Goal: Task Accomplishment & Management: Manage account settings

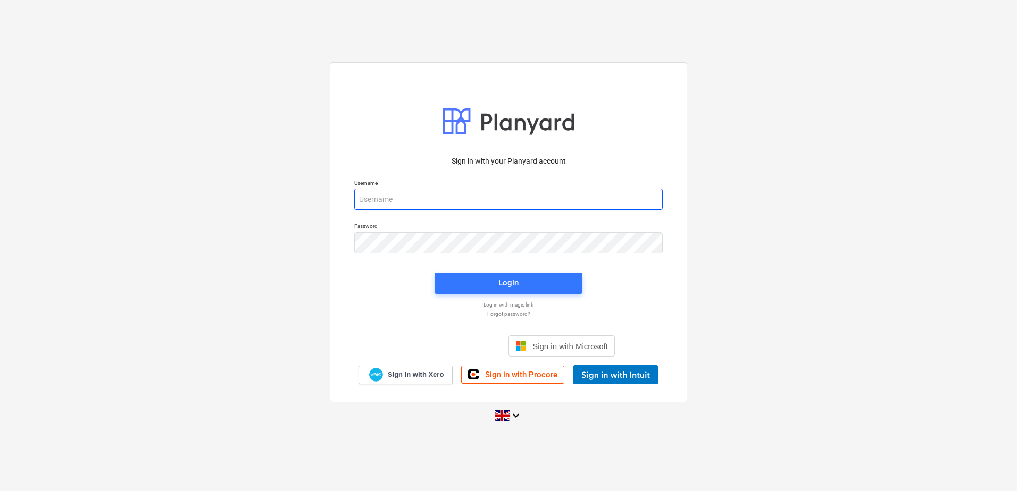
click at [364, 197] on input "email" at bounding box center [508, 199] width 308 height 21
type input "[EMAIL_ADDRESS][DOMAIN_NAME]"
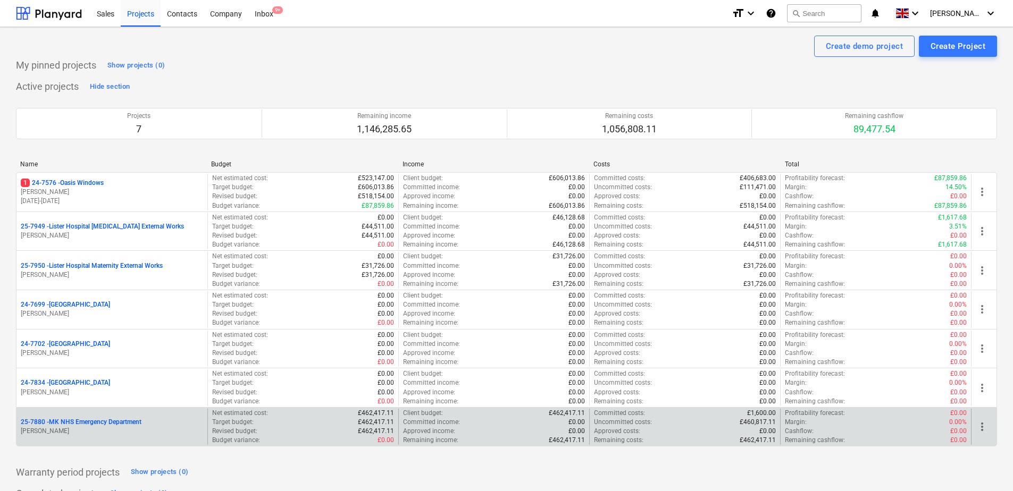
click at [75, 423] on p "25-7880 - MK NHS Emergency Department" at bounding box center [81, 422] width 121 height 9
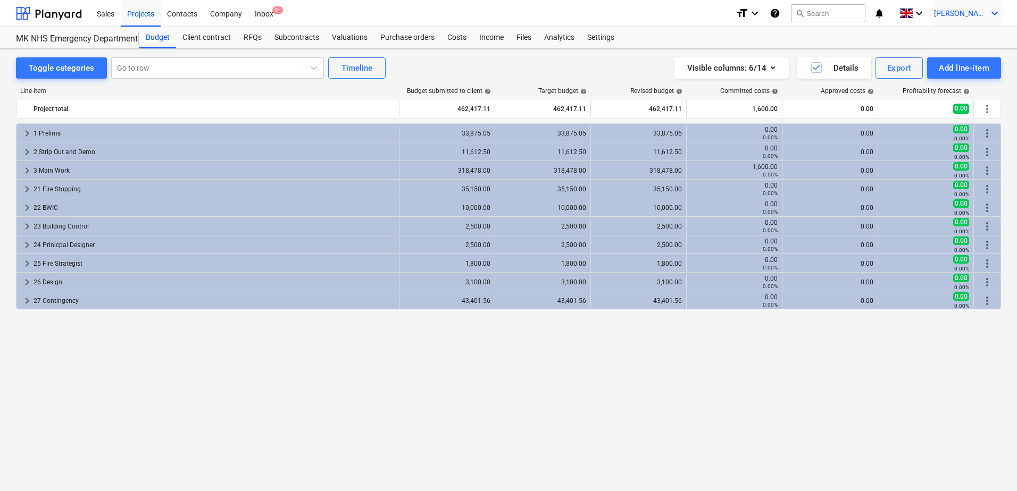
click at [995, 16] on icon "keyboard_arrow_down" at bounding box center [994, 13] width 13 height 13
click at [995, 16] on div at bounding box center [508, 245] width 1017 height 491
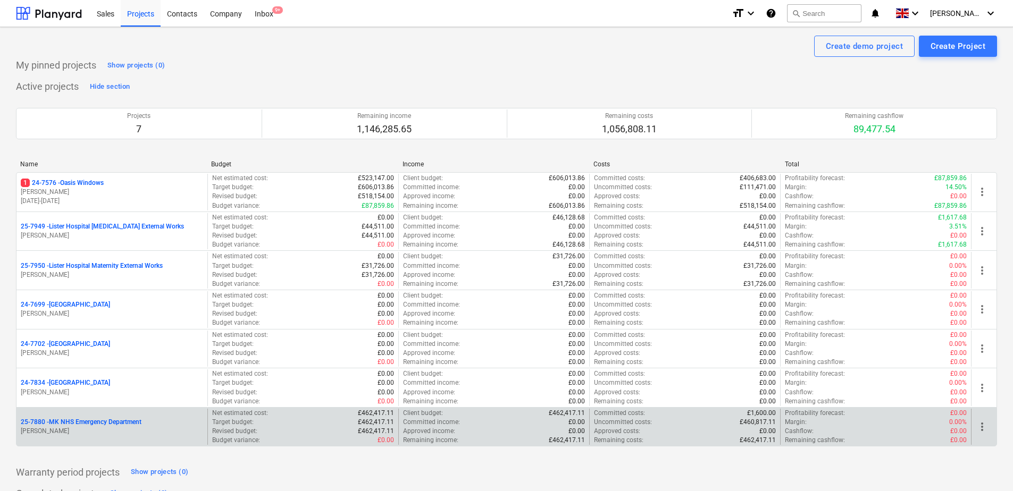
click at [111, 424] on p "25-7880 - MK NHS Emergency Department" at bounding box center [81, 422] width 121 height 9
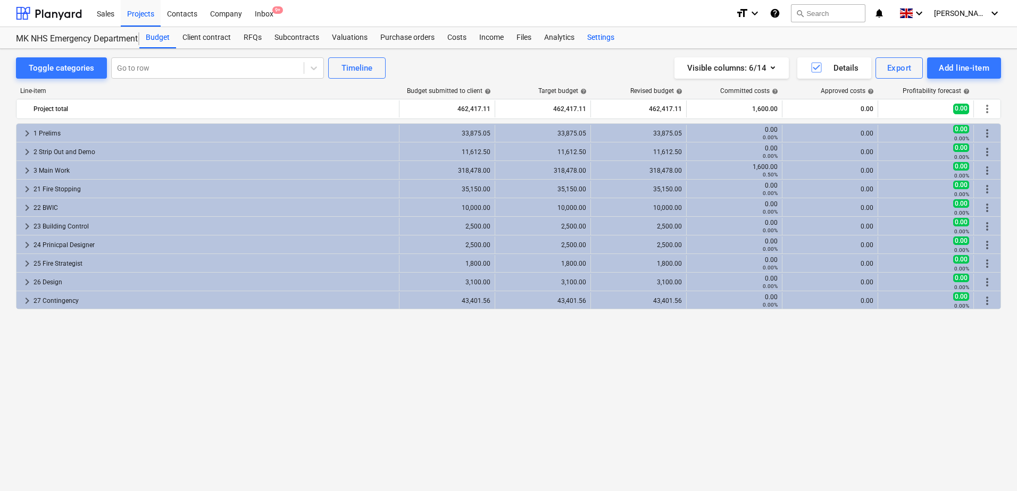
click at [596, 38] on div "Settings" at bounding box center [601, 37] width 40 height 21
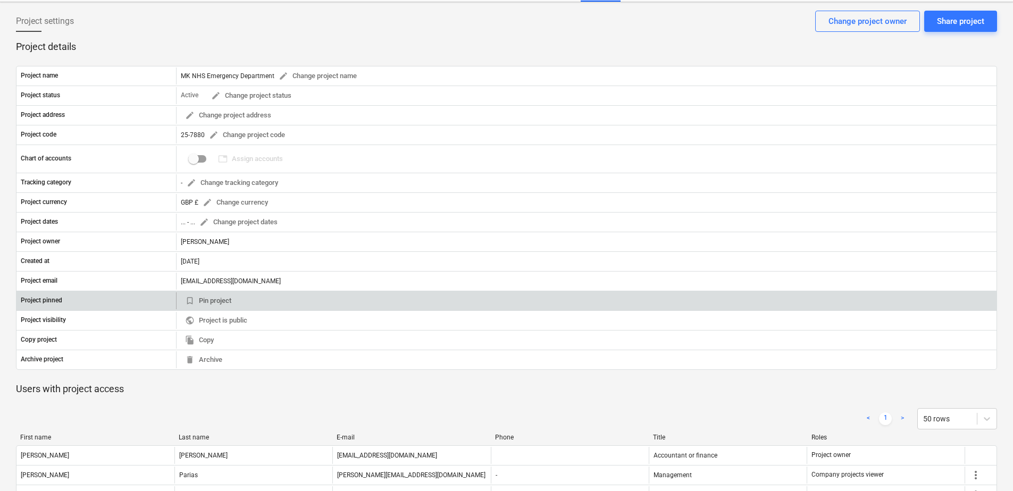
scroll to position [131, 0]
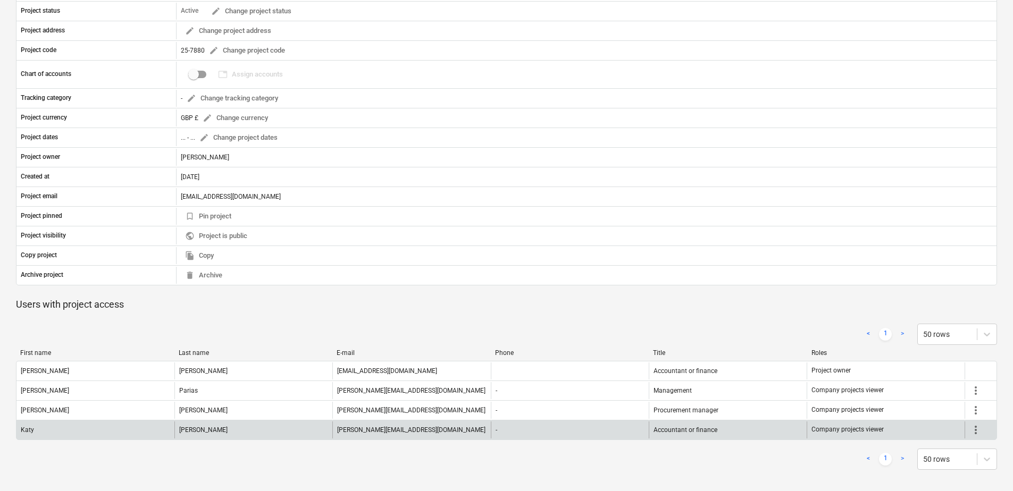
click at [981, 432] on span "more_vert" at bounding box center [976, 430] width 13 height 13
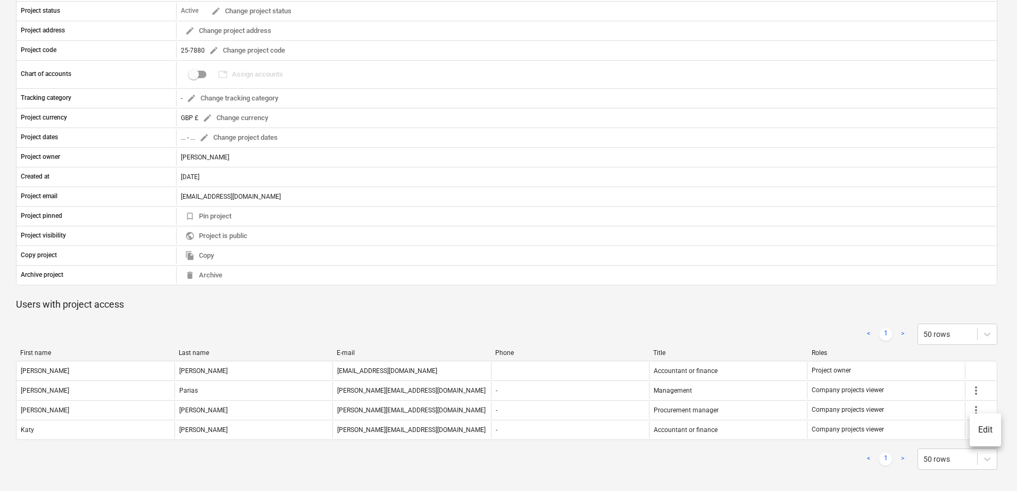
click at [979, 433] on li "Edit" at bounding box center [985, 430] width 31 height 24
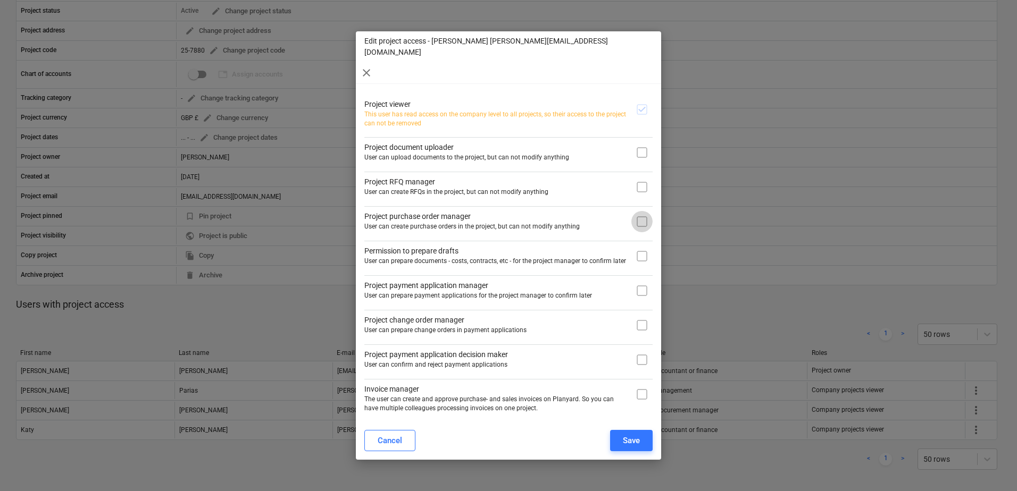
click at [639, 211] on input "checkbox" at bounding box center [641, 221] width 21 height 21
checkbox input "true"
click at [640, 384] on input "checkbox" at bounding box center [641, 394] width 21 height 21
checkbox input "true"
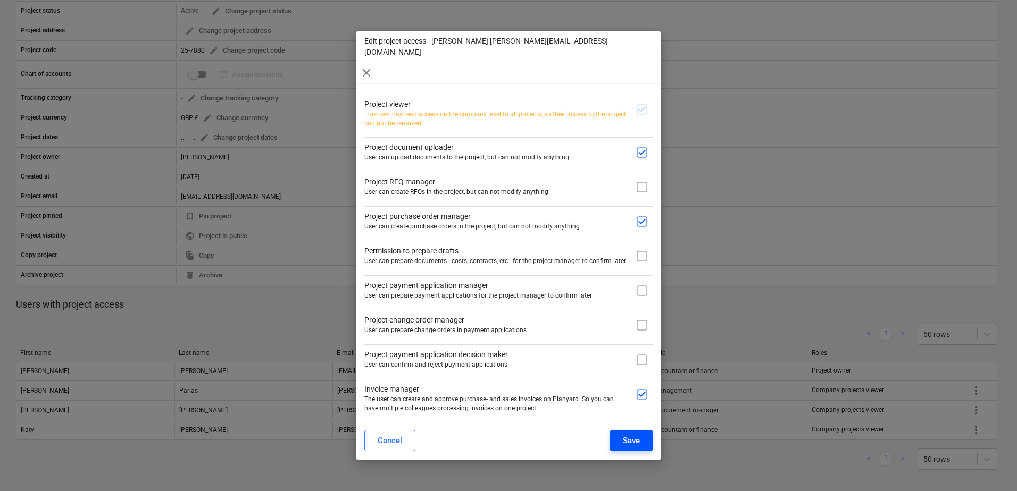
click at [621, 430] on button "Save" at bounding box center [631, 440] width 43 height 21
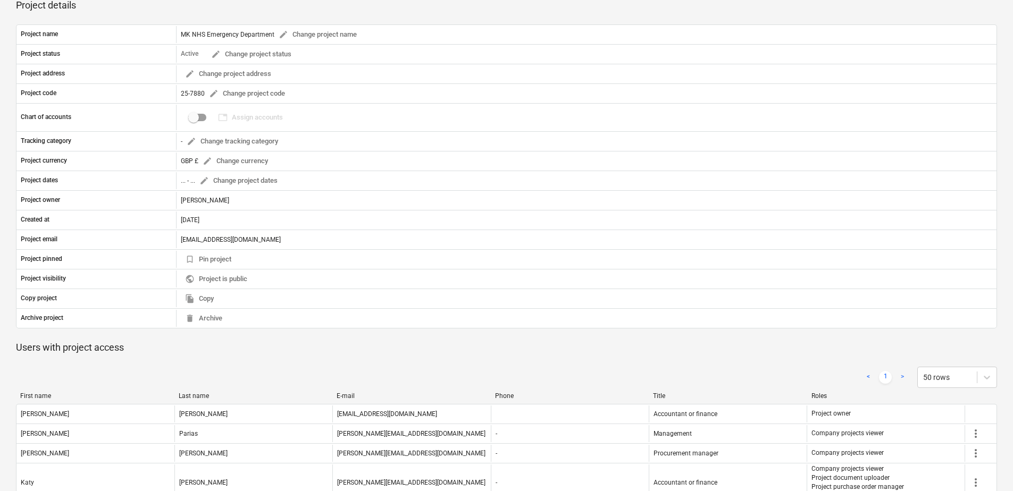
scroll to position [0, 0]
